Goal: Register for event/course: Sign up to attend an event or enroll in a course

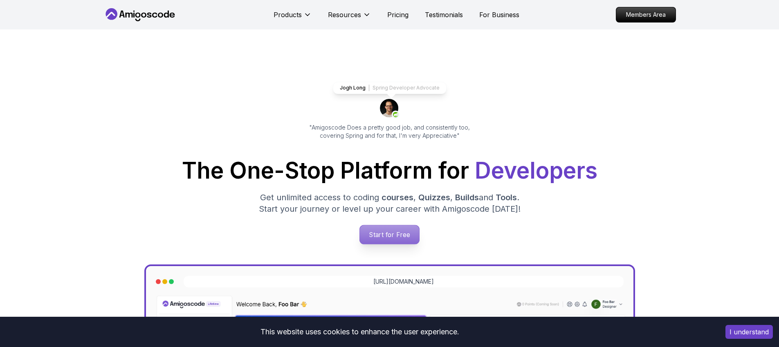
scroll to position [184, 0]
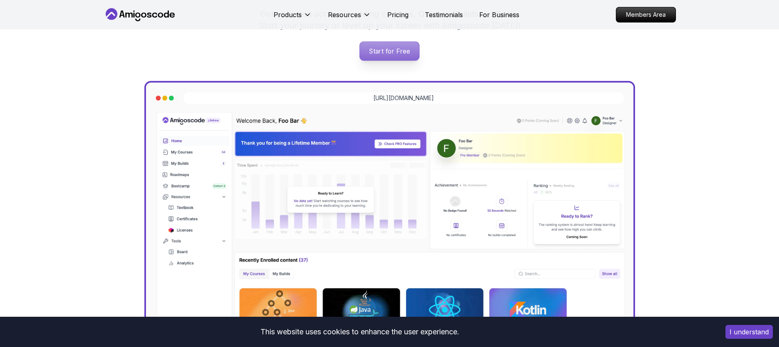
click at [396, 52] on p "Start for Free" at bounding box center [389, 51] width 59 height 19
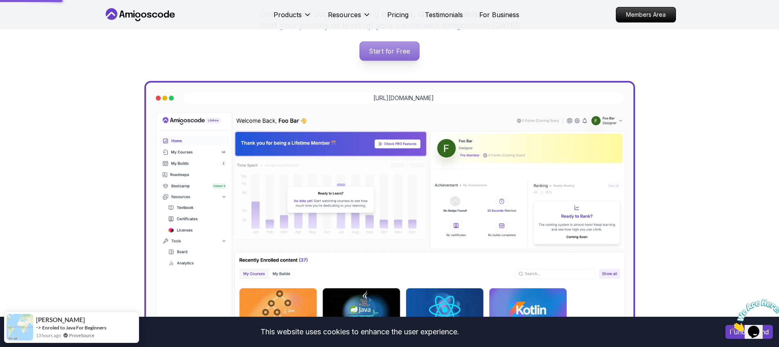
scroll to position [0, 0]
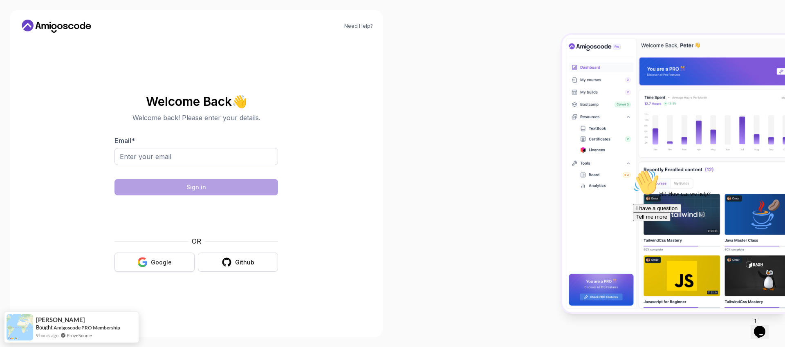
click at [162, 267] on button "Google" at bounding box center [154, 262] width 80 height 19
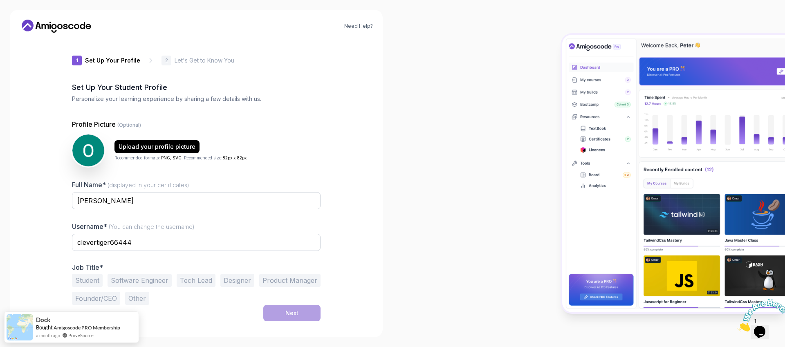
click at [737, 326] on icon "Close" at bounding box center [737, 329] width 0 height 7
click at [110, 244] on input "clevertiger66444" at bounding box center [196, 242] width 249 height 17
type input "omarespagn"
click at [353, 240] on div "Need Help? 1 Set Up Your Profile 1 Set Up Your Profile 2 Let's Get to Know You …" at bounding box center [196, 173] width 373 height 327
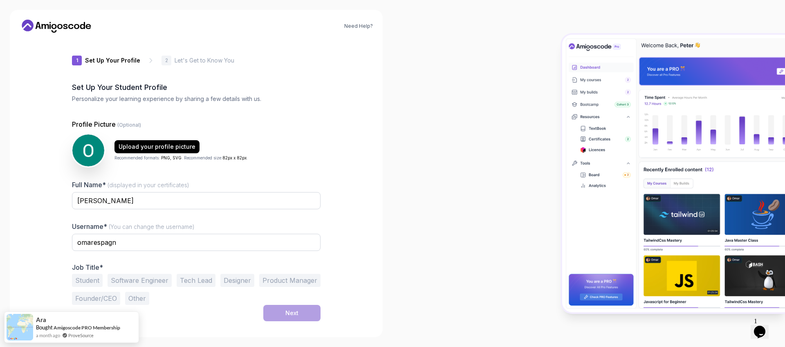
click at [149, 282] on button "Software Engineer" at bounding box center [140, 280] width 64 height 13
click at [290, 312] on div "Next" at bounding box center [291, 313] width 13 height 8
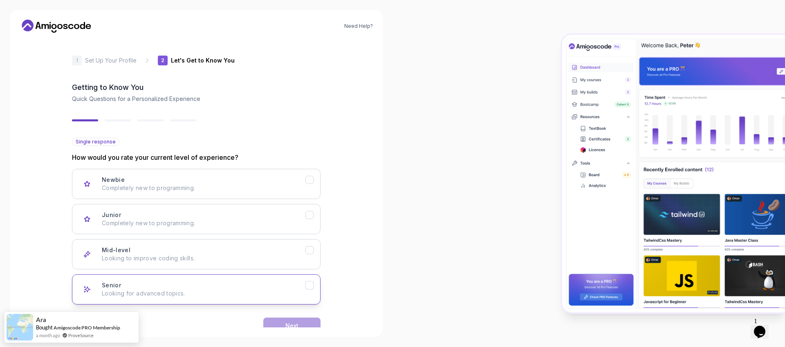
click at [311, 286] on icon "Senior" at bounding box center [310, 286] width 8 height 8
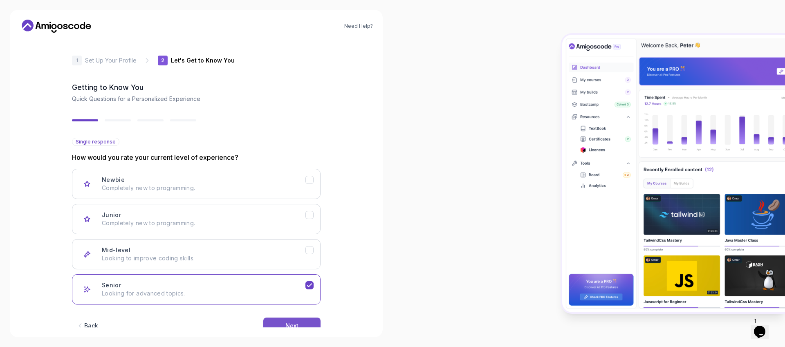
click at [305, 325] on button "Next" at bounding box center [291, 326] width 57 height 16
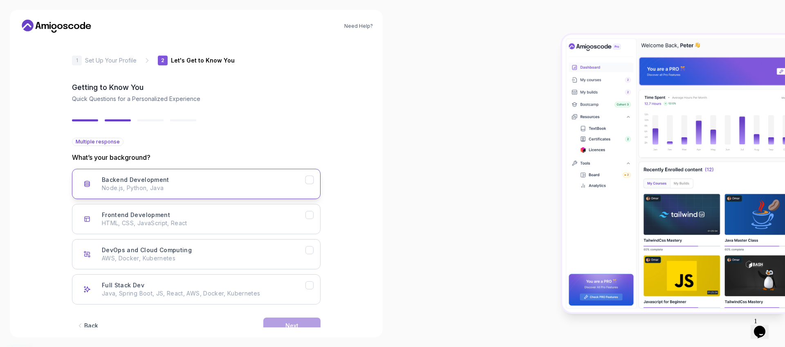
click at [311, 179] on icon "Backend Development" at bounding box center [310, 180] width 8 height 8
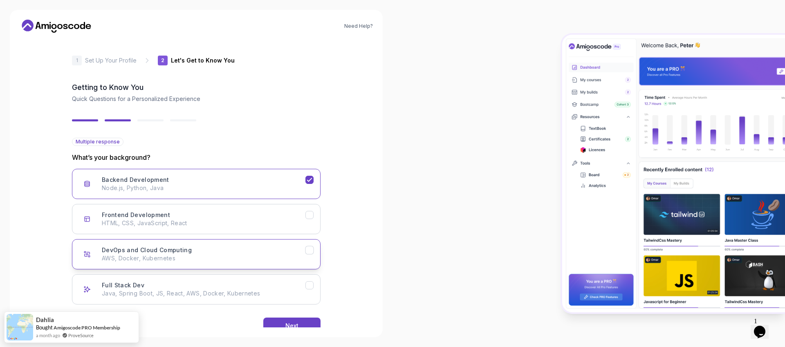
click at [312, 252] on icon "DevOps and Cloud Computing" at bounding box center [310, 250] width 8 height 8
click at [311, 285] on icon "Full Stack Dev" at bounding box center [310, 286] width 8 height 8
click at [296, 320] on button "Next" at bounding box center [291, 326] width 57 height 16
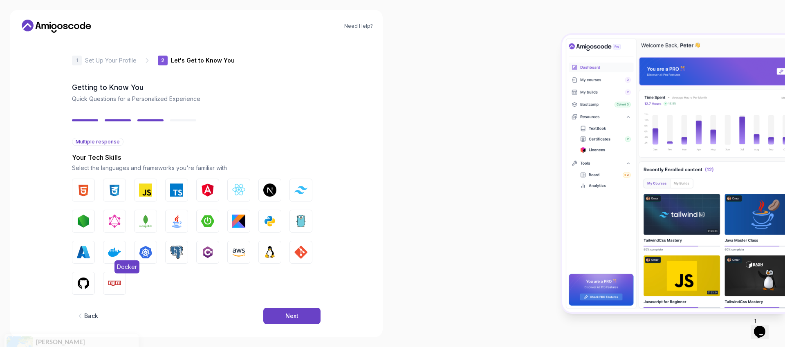
click at [113, 251] on img "button" at bounding box center [114, 252] width 13 height 13
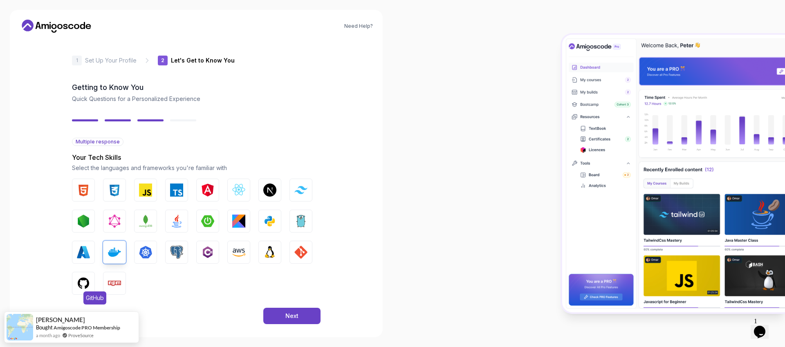
click at [88, 282] on img "button" at bounding box center [83, 283] width 13 height 13
click at [115, 282] on img "button" at bounding box center [114, 283] width 13 height 13
click at [180, 251] on img "button" at bounding box center [176, 252] width 13 height 13
click at [272, 253] on img "button" at bounding box center [269, 252] width 13 height 13
click at [302, 252] on img "button" at bounding box center [300, 252] width 13 height 13
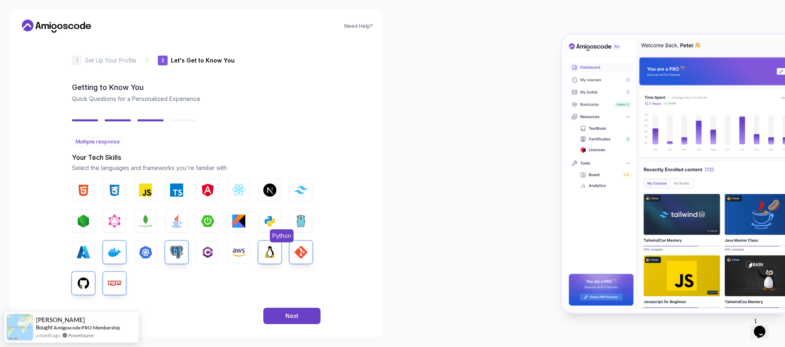
click at [258, 221] on button "Python" at bounding box center [269, 221] width 23 height 23
click at [203, 221] on img "button" at bounding box center [207, 221] width 13 height 13
click at [168, 222] on button "Java" at bounding box center [176, 221] width 23 height 23
click at [144, 223] on img "button" at bounding box center [145, 221] width 13 height 13
click at [87, 221] on img "button" at bounding box center [83, 221] width 13 height 13
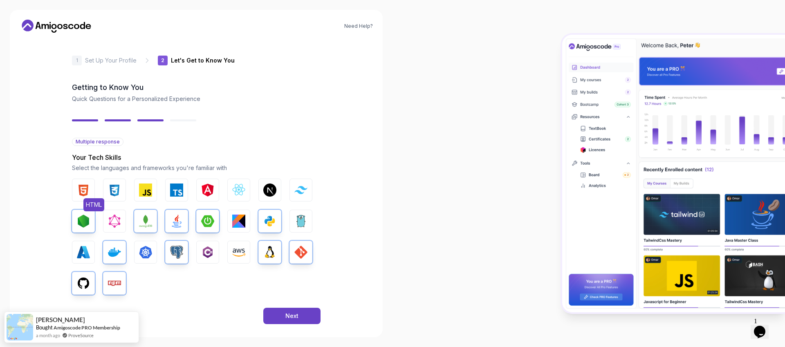
click at [84, 194] on img "button" at bounding box center [83, 190] width 13 height 13
click at [118, 194] on img "button" at bounding box center [114, 190] width 13 height 13
drag, startPoint x: 142, startPoint y: 190, endPoint x: 156, endPoint y: 188, distance: 14.0
click at [143, 190] on img "button" at bounding box center [145, 190] width 13 height 13
click at [174, 188] on img "button" at bounding box center [176, 190] width 13 height 13
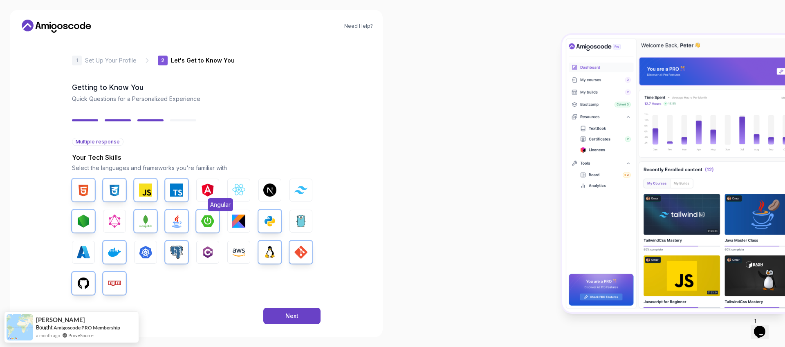
click at [213, 187] on img "button" at bounding box center [207, 190] width 13 height 13
click at [150, 244] on button "Kubernetes" at bounding box center [145, 252] width 23 height 23
click at [308, 319] on button "Next" at bounding box center [291, 316] width 57 height 16
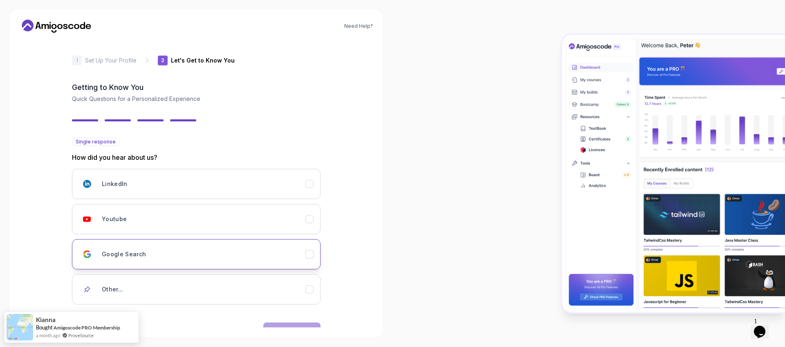
scroll to position [16, 0]
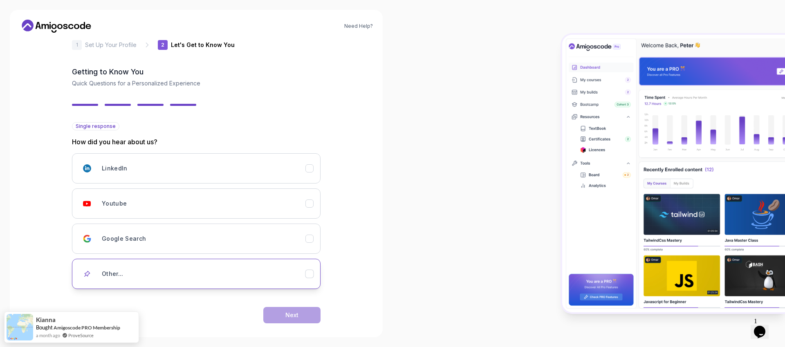
click at [259, 269] on div "Other..." at bounding box center [204, 274] width 204 height 16
click at [164, 304] on input "text" at bounding box center [196, 302] width 249 height 17
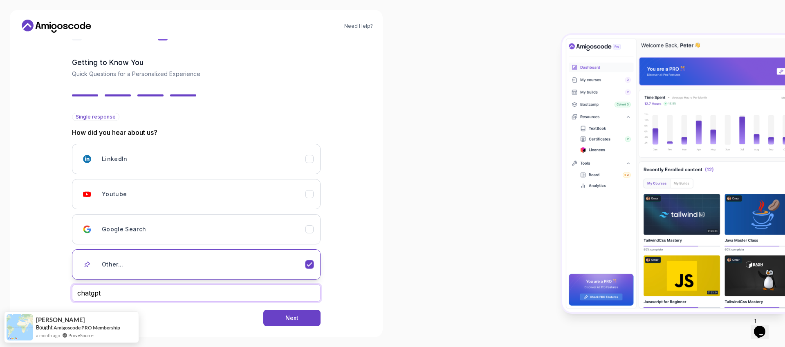
scroll to position [37, 0]
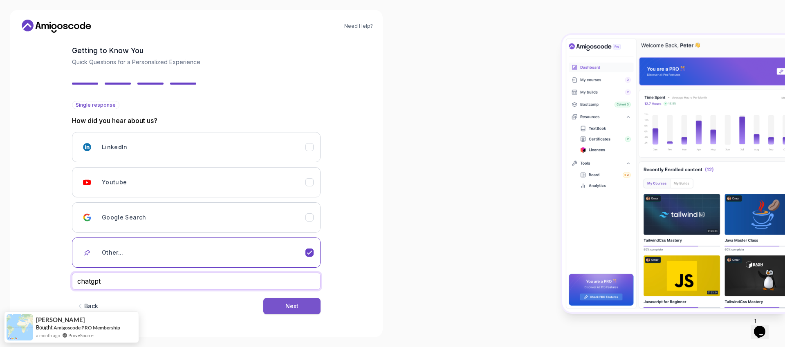
type input "chatgpt"
click at [286, 303] on div "Next" at bounding box center [291, 306] width 13 height 8
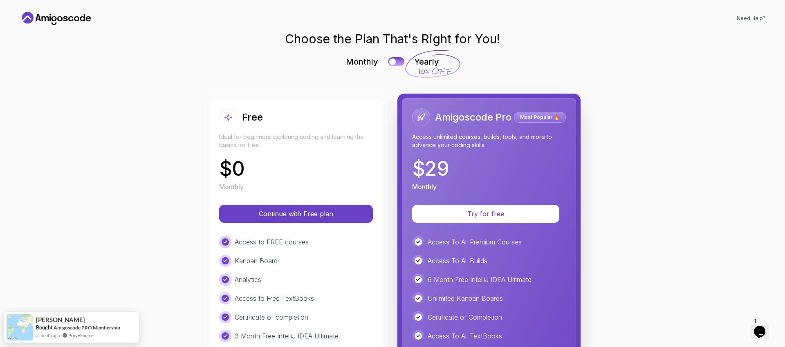
scroll to position [47, 0]
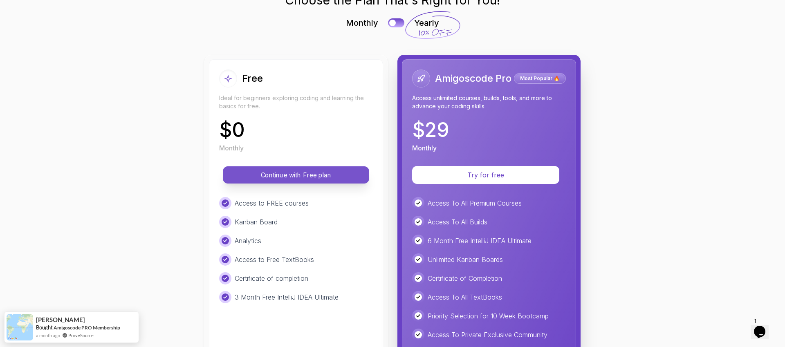
click at [282, 171] on p "Continue with Free plan" at bounding box center [296, 174] width 128 height 9
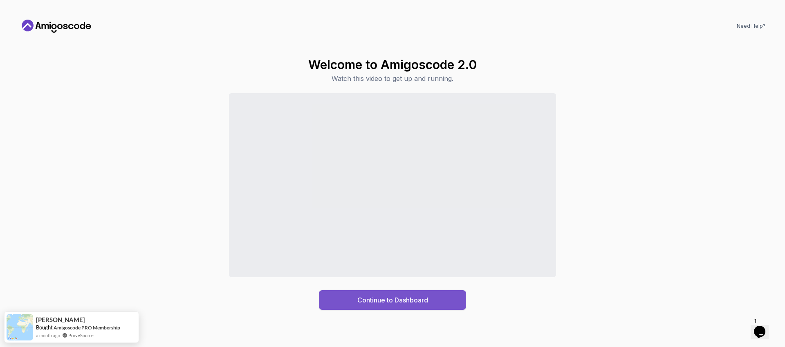
click at [383, 299] on div "Continue to Dashboard" at bounding box center [392, 300] width 71 height 10
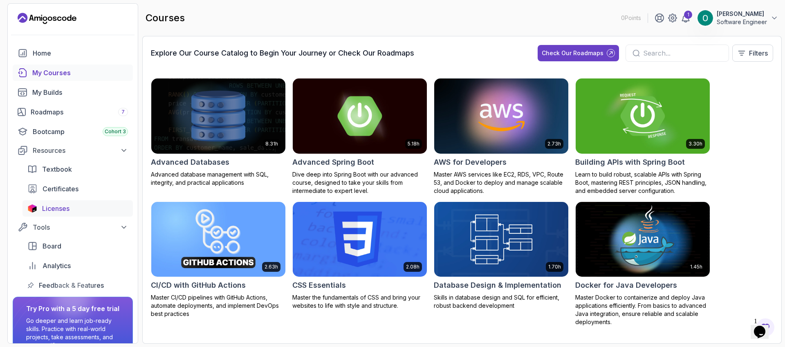
click at [62, 209] on span "Licenses" at bounding box center [55, 209] width 27 height 10
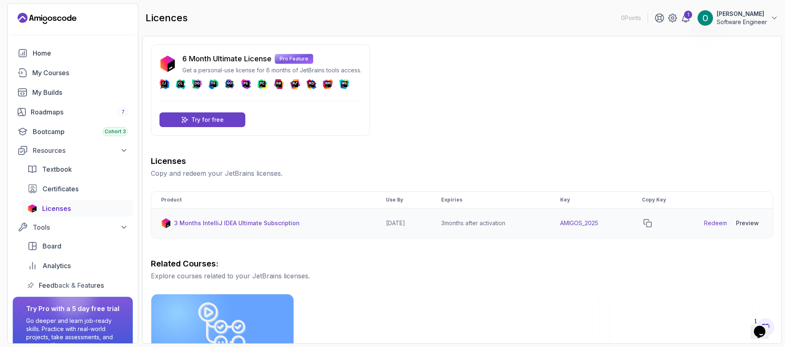
click at [587, 221] on td "AMIGOS_2025" at bounding box center [591, 223] width 82 height 30
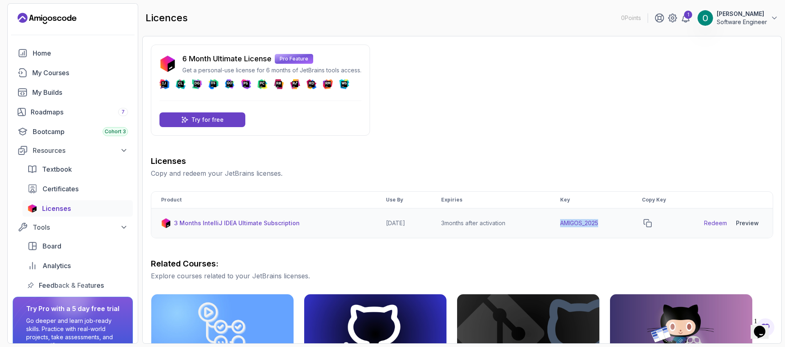
click at [587, 221] on td "AMIGOS_2025" at bounding box center [591, 223] width 82 height 30
copy tr "AMIGOS_2025"
click at [652, 224] on icon "copy-button" at bounding box center [647, 223] width 8 height 8
click at [719, 223] on link "Redeem" at bounding box center [715, 223] width 23 height 8
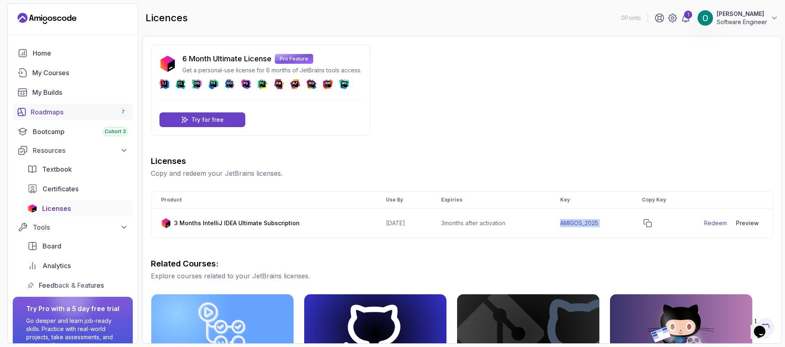
click at [48, 109] on div "Roadmaps 7" at bounding box center [79, 112] width 97 height 10
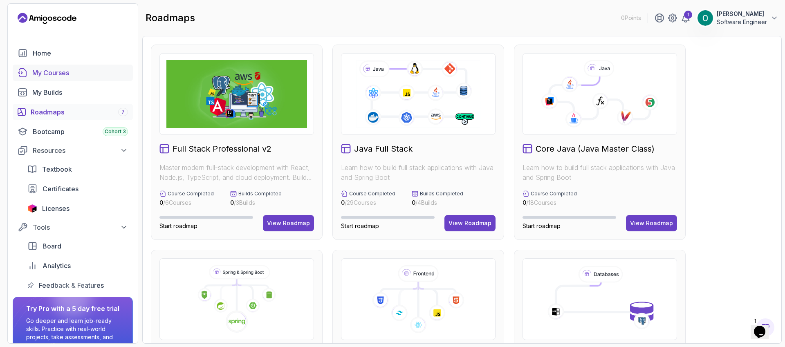
click at [50, 74] on div "My Courses" at bounding box center [80, 73] width 96 height 10
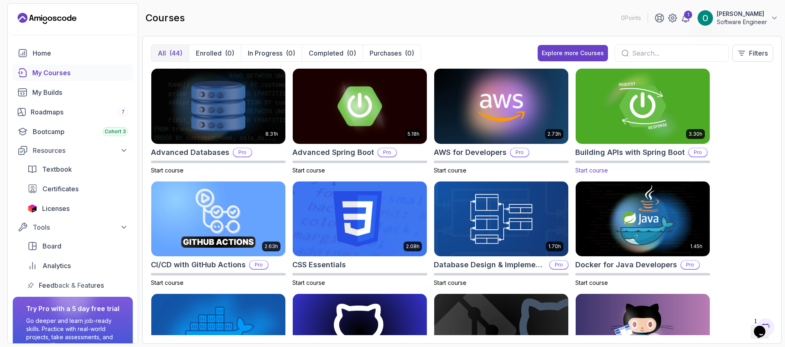
click at [645, 119] on img at bounding box center [642, 106] width 141 height 79
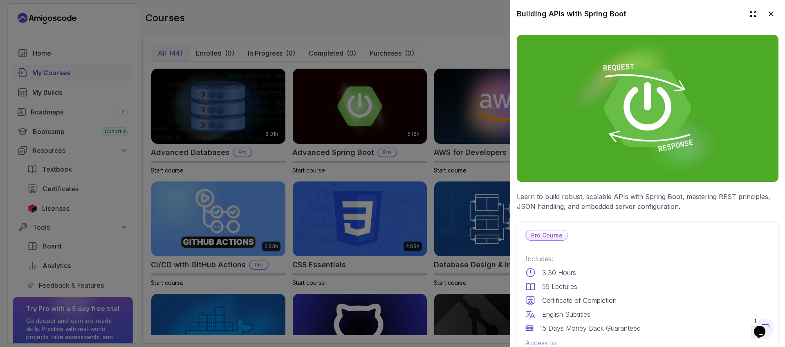
click at [768, 11] on icon at bounding box center [771, 14] width 8 height 8
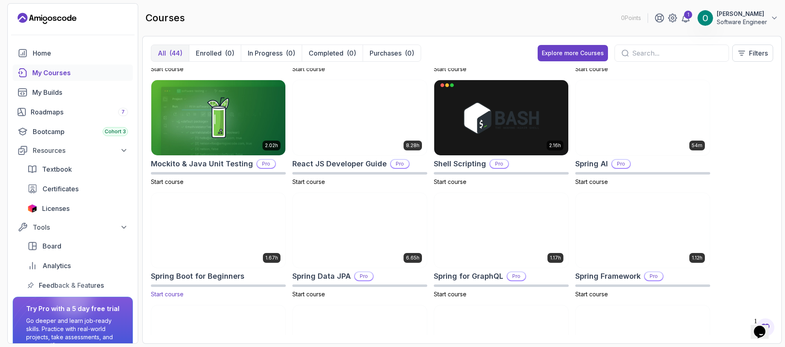
scroll to position [891, 0]
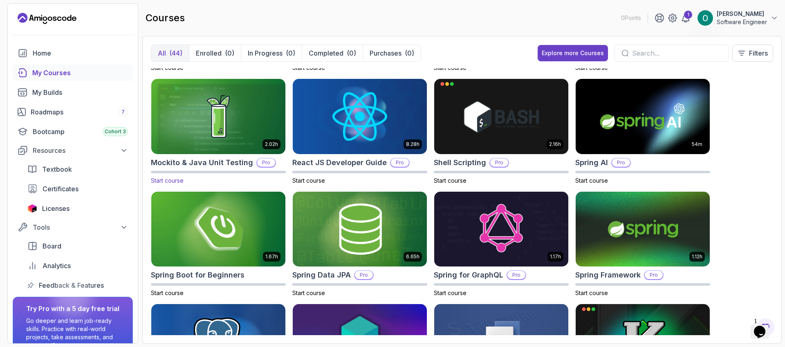
click at [235, 109] on img at bounding box center [218, 116] width 141 height 79
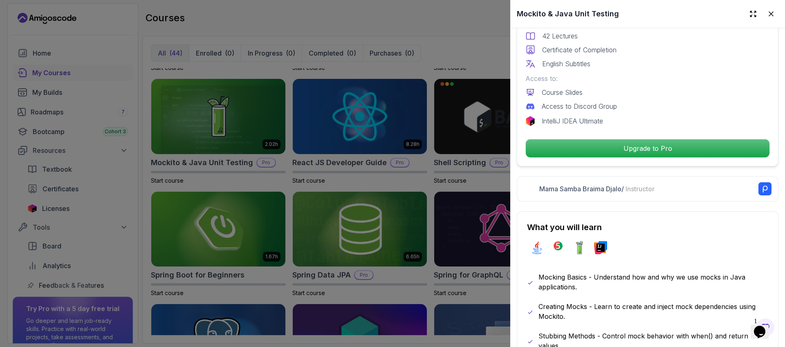
scroll to position [261, 0]
click at [340, 179] on div at bounding box center [392, 173] width 785 height 347
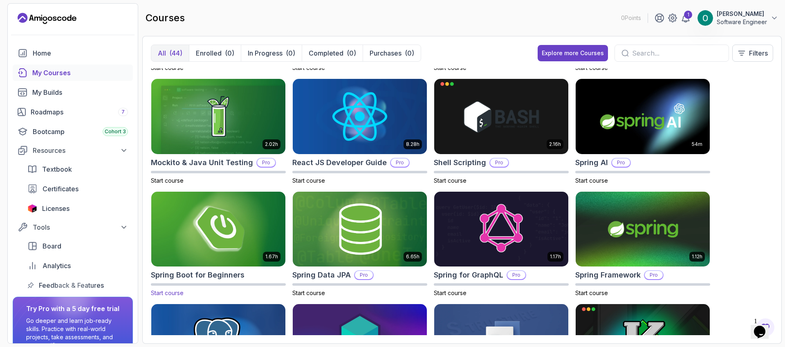
click at [220, 242] on img at bounding box center [218, 229] width 141 height 79
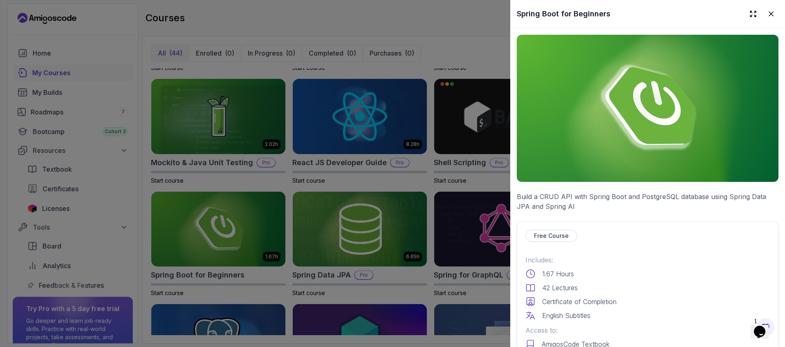
click at [556, 233] on p "Free Course" at bounding box center [551, 236] width 35 height 8
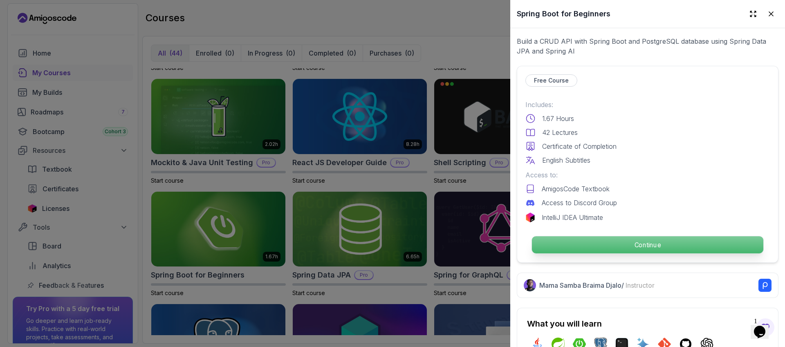
click at [624, 239] on p "Continue" at bounding box center [647, 244] width 231 height 17
